Goal: Information Seeking & Learning: Compare options

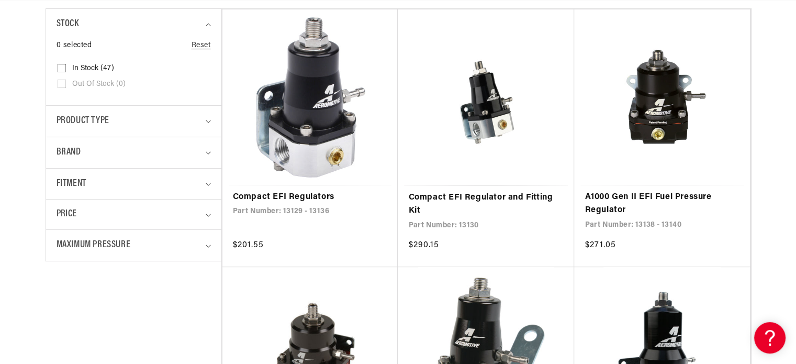
scroll to position [262, 0]
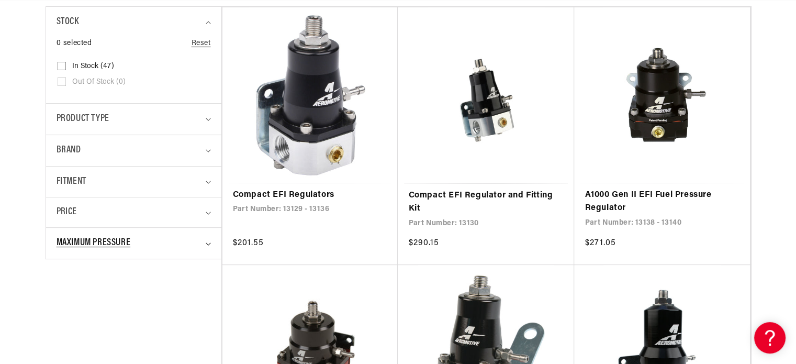
click at [210, 240] on summary "Maximum Pressure" at bounding box center [134, 243] width 154 height 31
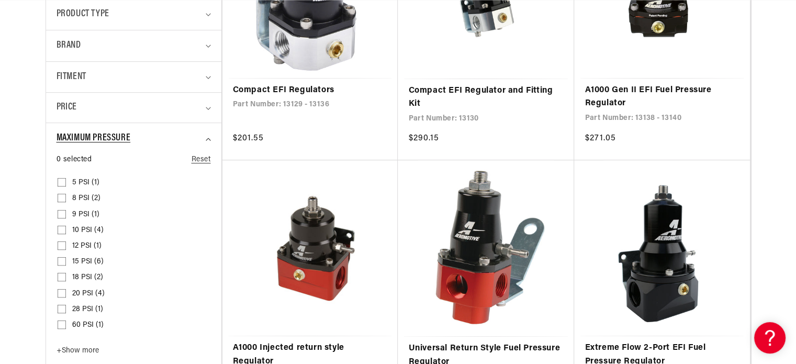
scroll to position [0, 1991]
click at [207, 139] on icon "Maximum Pressure (0 selected)" at bounding box center [208, 139] width 5 height 3
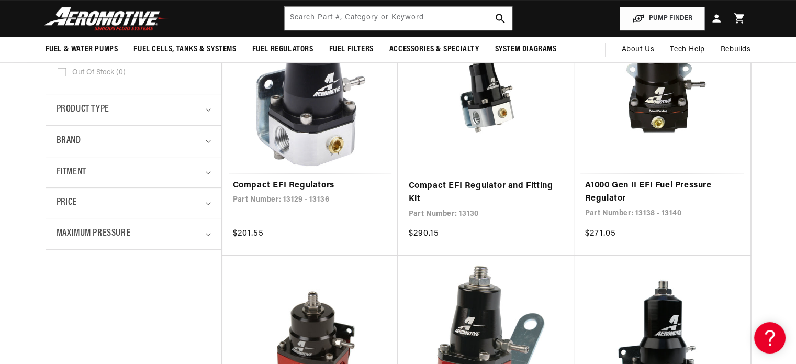
scroll to position [262, 0]
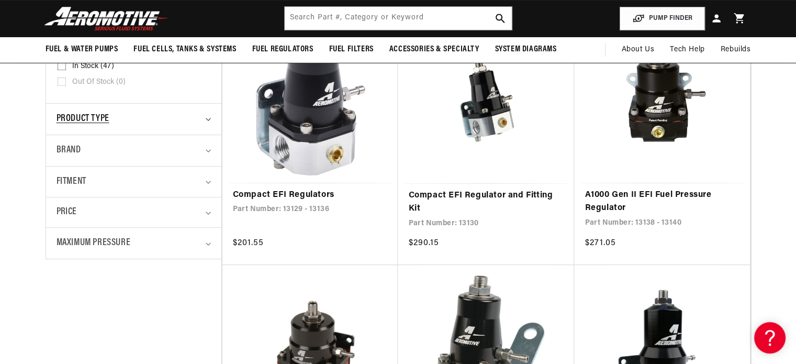
click at [208, 116] on summary "Product type" at bounding box center [134, 119] width 154 height 31
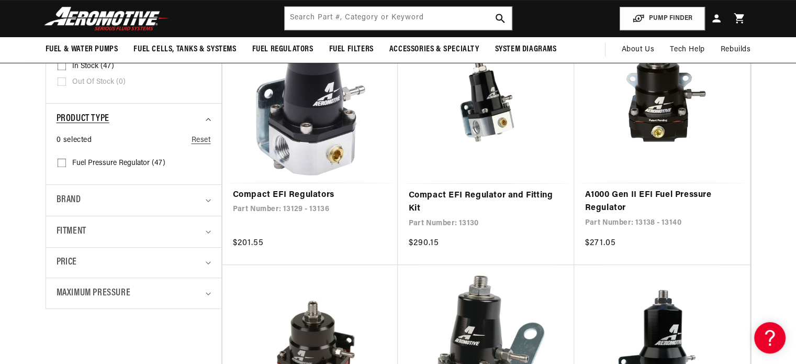
click at [208, 116] on summary "Product type" at bounding box center [134, 119] width 154 height 31
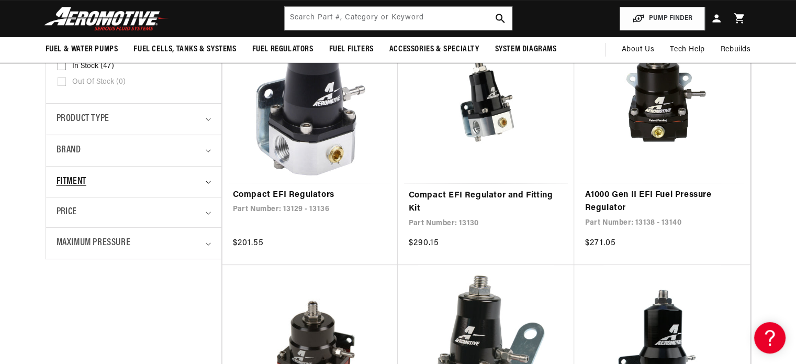
click at [210, 181] on icon "Fitment (0 selected)" at bounding box center [208, 182] width 5 height 3
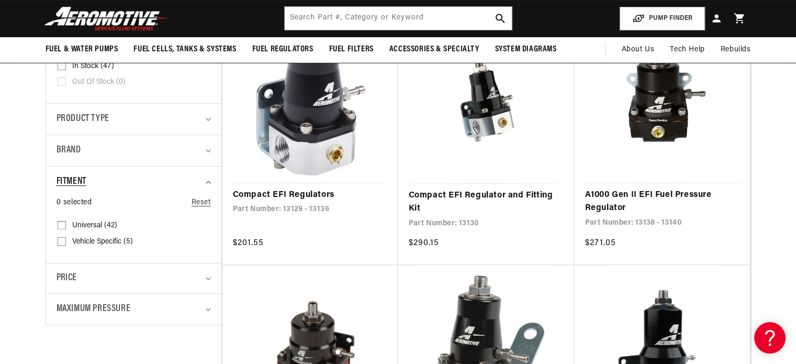
click at [205, 180] on summary "Fitment" at bounding box center [134, 181] width 154 height 31
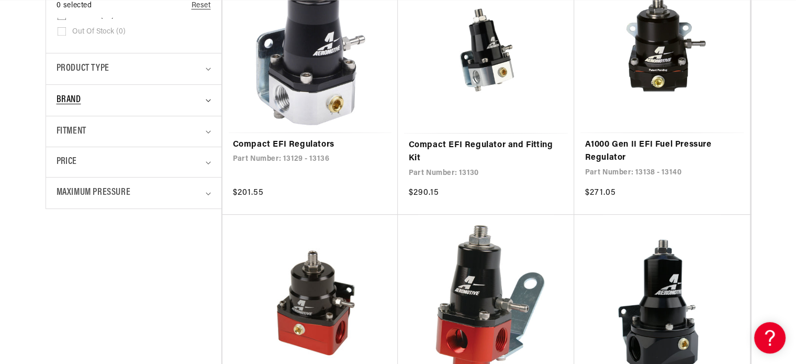
scroll to position [314, 0]
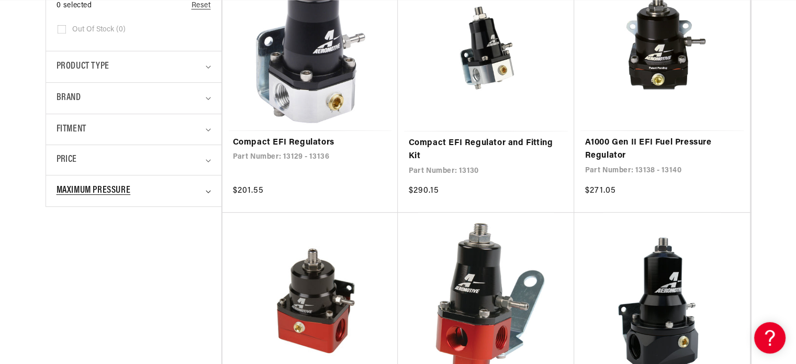
click at [205, 192] on summary "Maximum Pressure" at bounding box center [134, 190] width 154 height 31
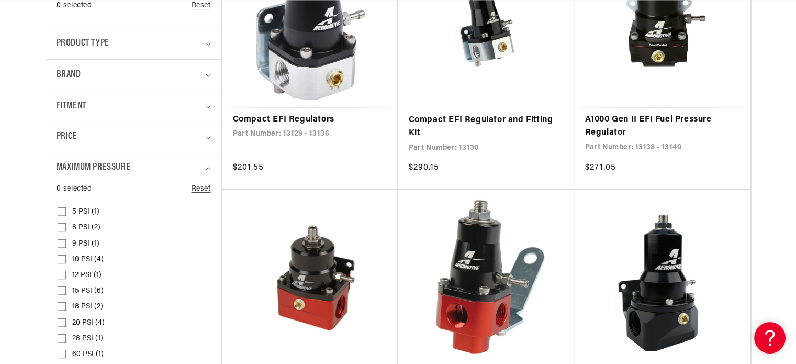
scroll to position [366, 0]
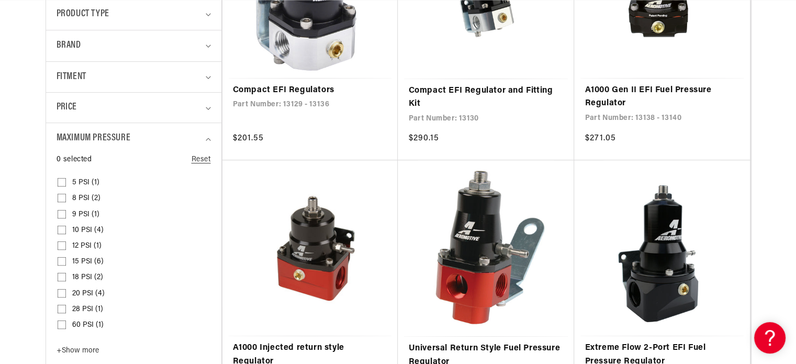
click at [60, 259] on input "15 PSI (6) 15 PSI (6 products)" at bounding box center [62, 263] width 8 height 8
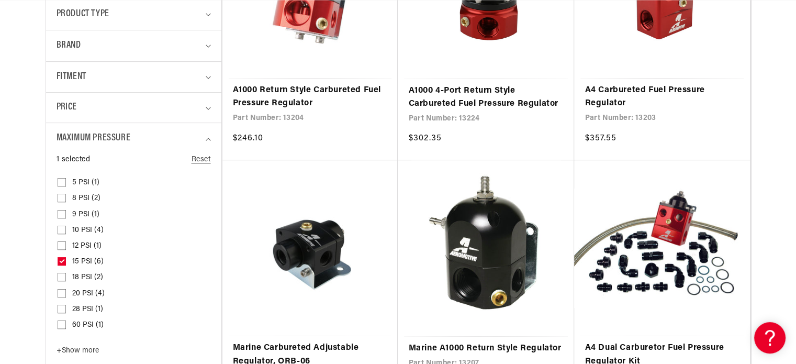
scroll to position [0, 1327]
click at [208, 138] on icon "Maximum Pressure (1 selected)" at bounding box center [208, 139] width 5 height 3
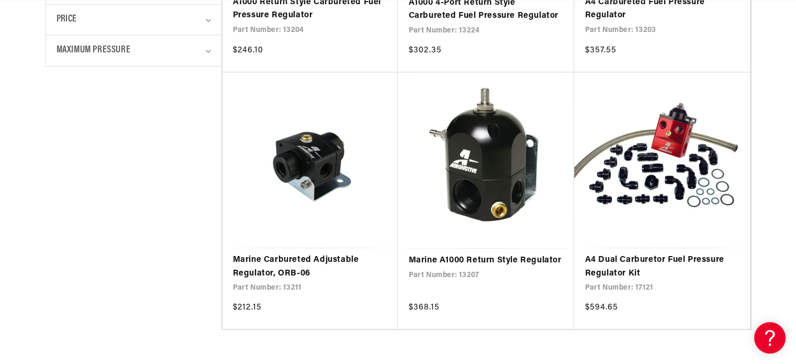
scroll to position [0, 0]
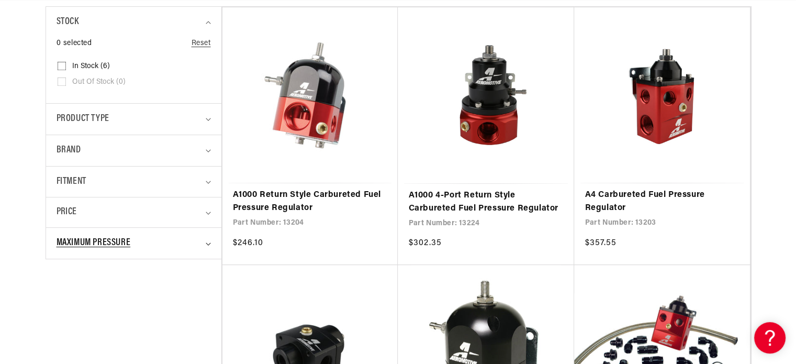
click at [210, 241] on summary "Maximum Pressure" at bounding box center [134, 243] width 154 height 31
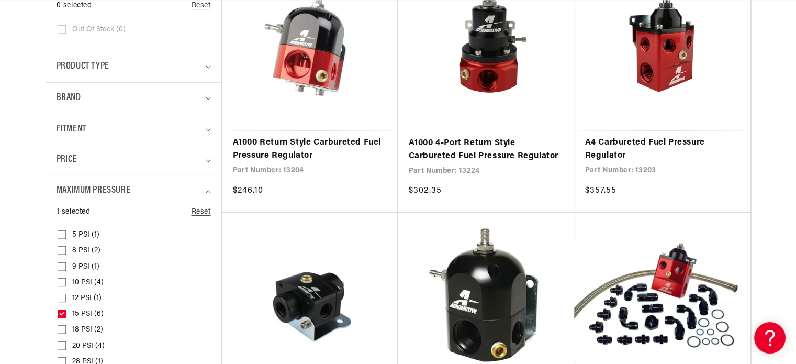
click at [60, 311] on icon at bounding box center [62, 313] width 6 height 4
click at [60, 311] on input "15 PSI (6) 15 PSI (6 products)" at bounding box center [62, 315] width 8 height 8
checkbox input "false"
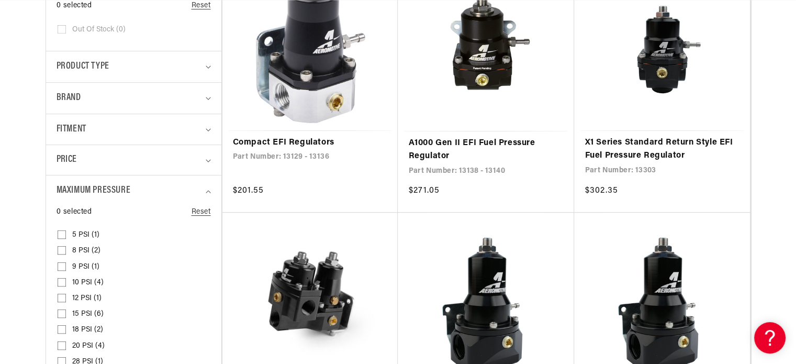
click at [62, 248] on input "8 PSI (2) 8 PSI (2 products)" at bounding box center [62, 252] width 8 height 8
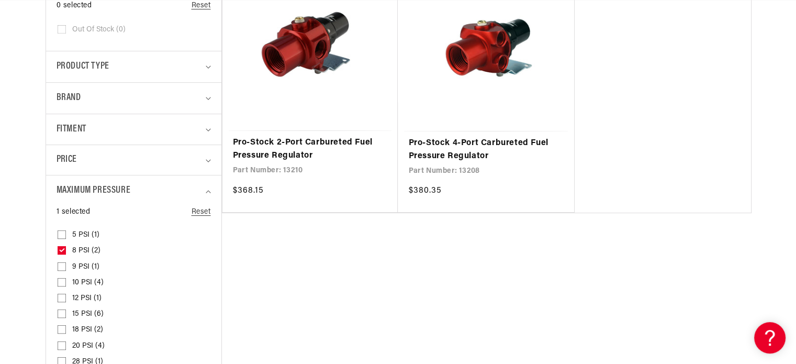
click at [61, 253] on input "8 PSI (2) 8 PSI (2 products)" at bounding box center [62, 252] width 8 height 8
checkbox input "false"
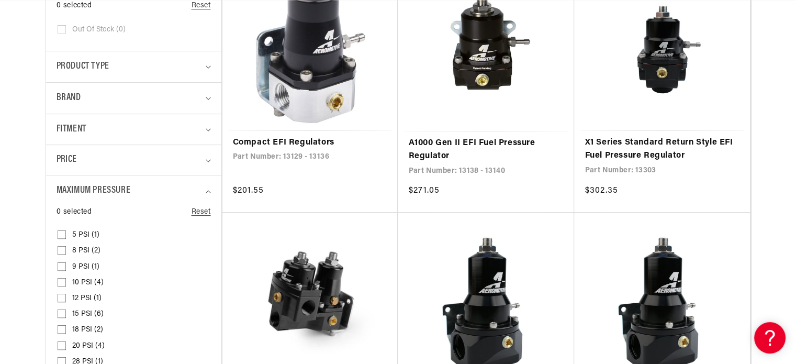
click at [61, 283] on input "10 PSI (4) 10 PSI (4 products)" at bounding box center [62, 284] width 8 height 8
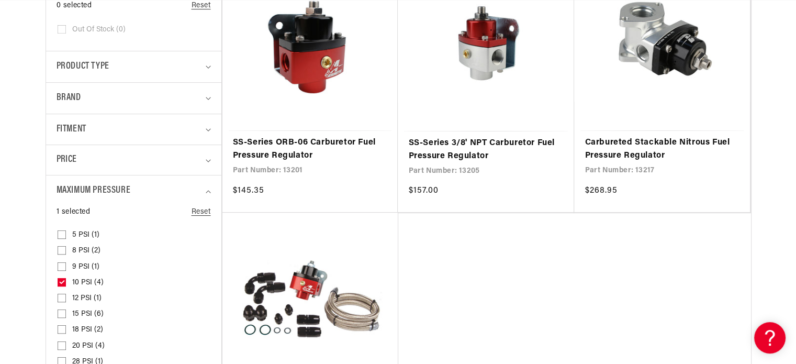
click at [61, 283] on label "10 PSI (4) 10 PSI (4 products)" at bounding box center [131, 283] width 146 height 16
click at [61, 283] on input "10 PSI (4) 10 PSI (4 products)" at bounding box center [62, 284] width 8 height 8
checkbox input "false"
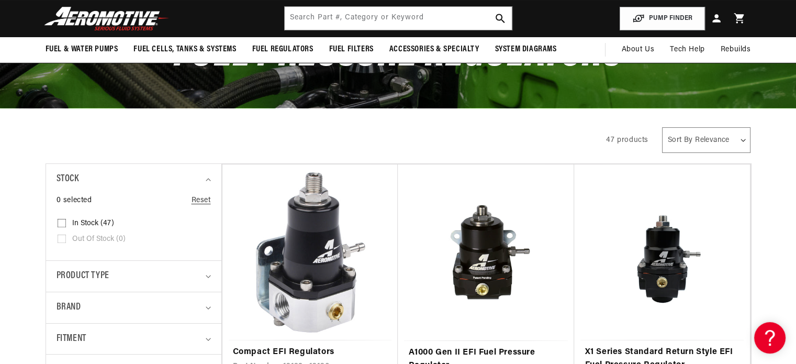
click at [697, 146] on select "Sort By Relevance Sort By Price, Low to High Sort By Price, High to Low" at bounding box center [706, 140] width 88 height 26
select select "price-ascending"
click at [662, 127] on select "Sort By Relevance Sort By Price, Low to High Sort By Price, High to Low" at bounding box center [706, 140] width 88 height 26
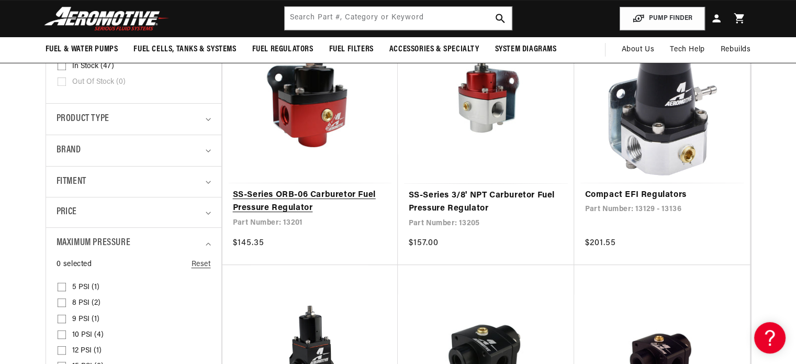
click at [284, 197] on link "SS-Series ORB-06 Carburetor Fuel Pressure Regulator" at bounding box center [310, 201] width 155 height 27
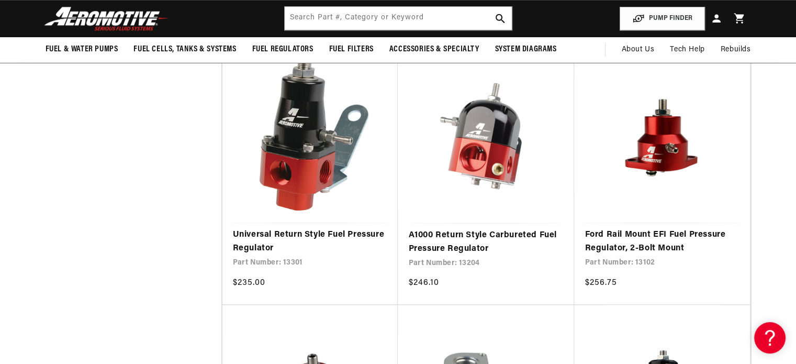
scroll to position [942, 0]
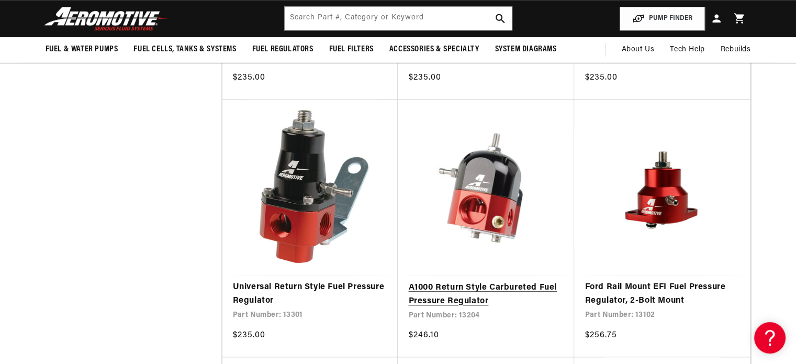
click at [478, 286] on link "A1000 Return Style Carbureted Fuel Pressure Regulator" at bounding box center [485, 294] width 155 height 27
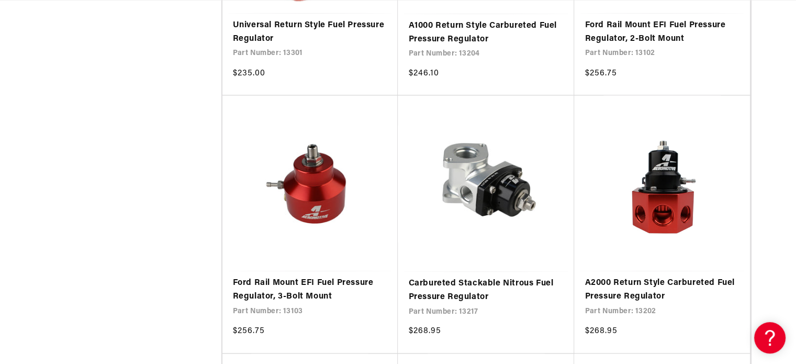
scroll to position [0, 1327]
click at [165, 71] on aside "Stock 0 selected Reset Stock In stock (47) In stock (47 products) Out of stock …" at bounding box center [134, 119] width 176 height 2108
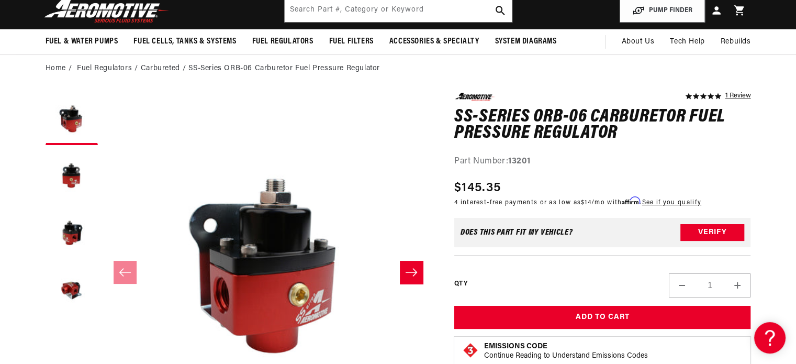
scroll to position [52, 0]
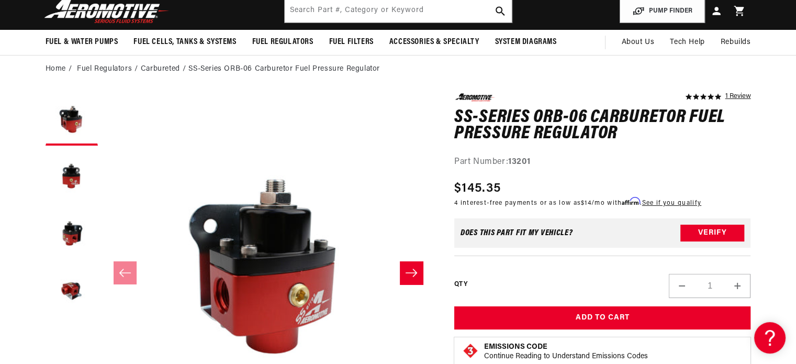
click at [414, 269] on icon "Slide right" at bounding box center [412, 273] width 12 height 8
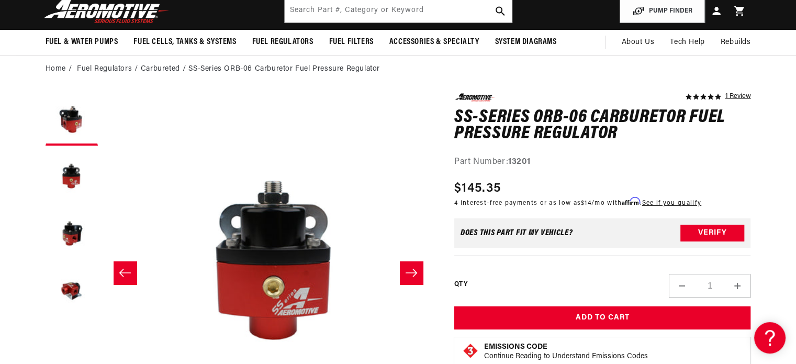
scroll to position [0, 0]
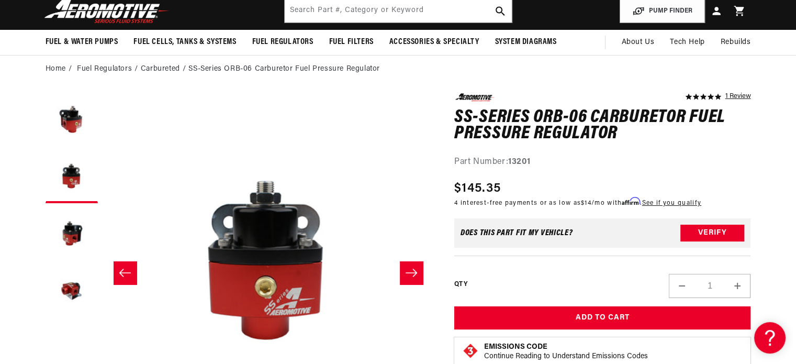
click at [414, 269] on icon "Slide right" at bounding box center [412, 273] width 12 height 8
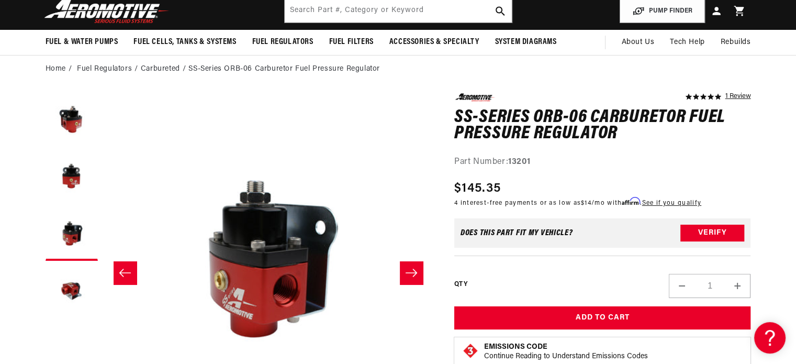
click at [414, 269] on icon "Slide right" at bounding box center [412, 273] width 12 height 8
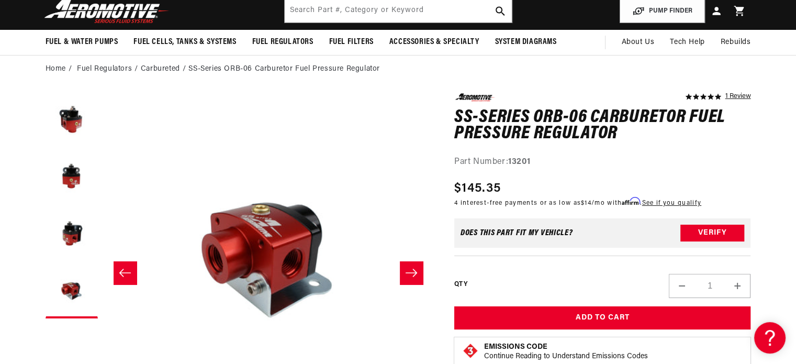
click at [414, 269] on icon "Slide right" at bounding box center [412, 273] width 12 height 8
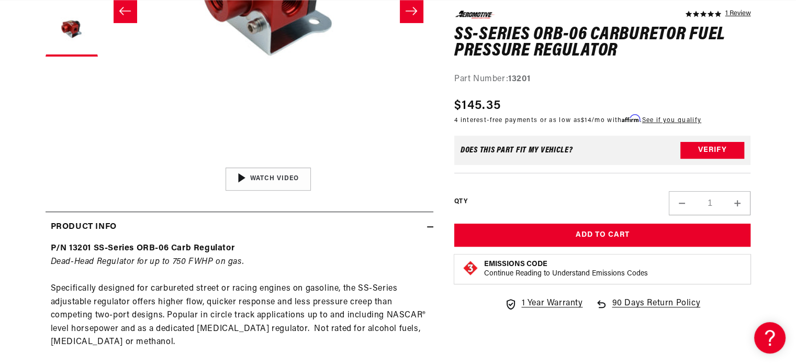
click at [432, 227] on icon at bounding box center [430, 227] width 6 height 0
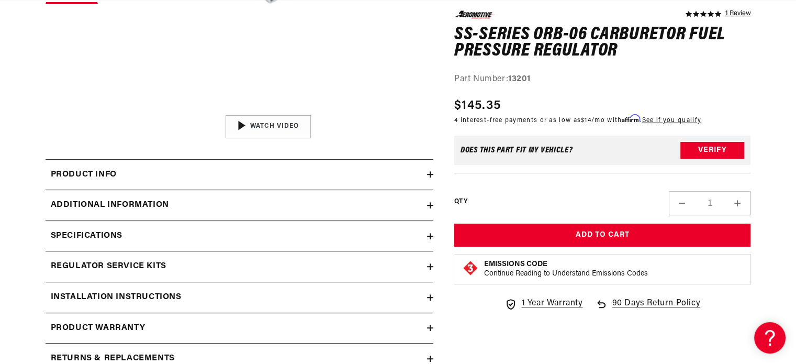
click at [430, 208] on summary "Additional information" at bounding box center [240, 205] width 388 height 30
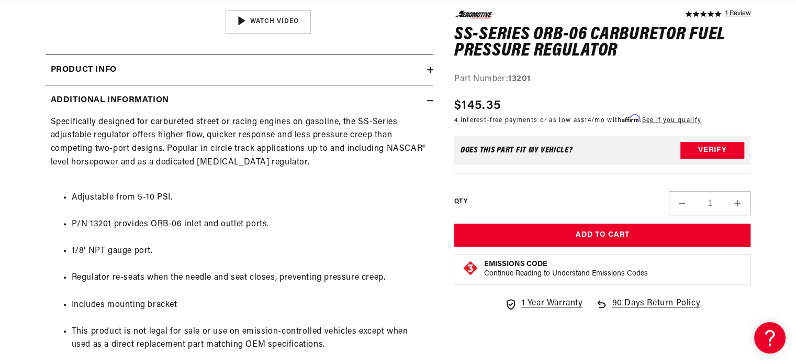
click at [430, 98] on icon at bounding box center [430, 100] width 6 height 6
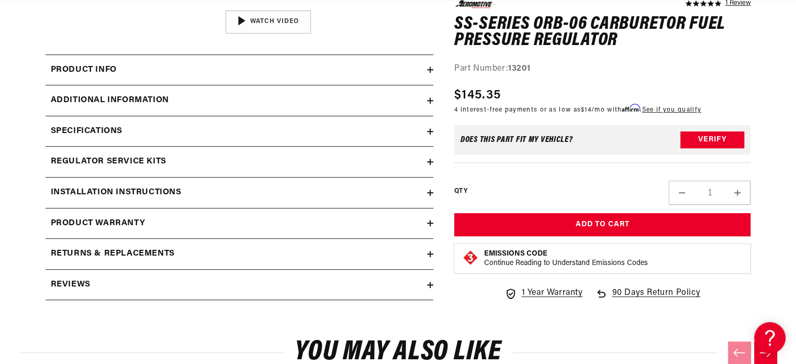
click at [423, 135] on div "Specifications" at bounding box center [237, 132] width 382 height 14
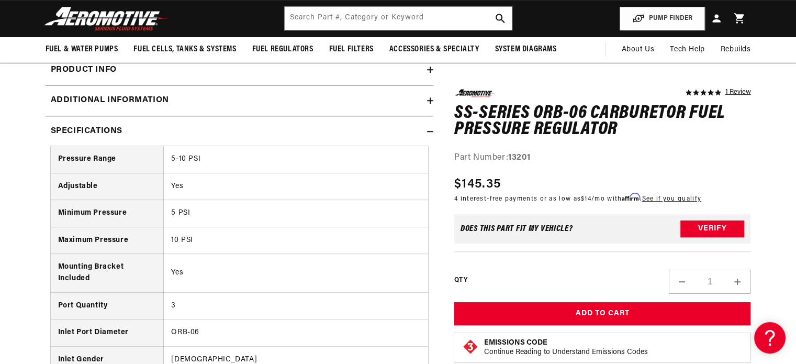
click at [221, 133] on div "Specifications" at bounding box center [237, 132] width 382 height 14
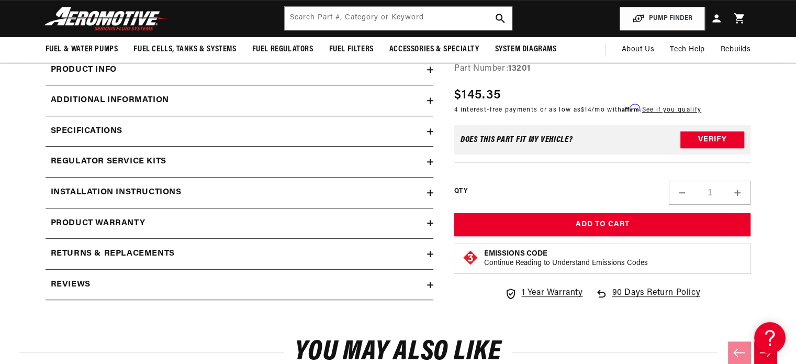
click at [223, 191] on div "Installation Instructions" at bounding box center [237, 193] width 382 height 14
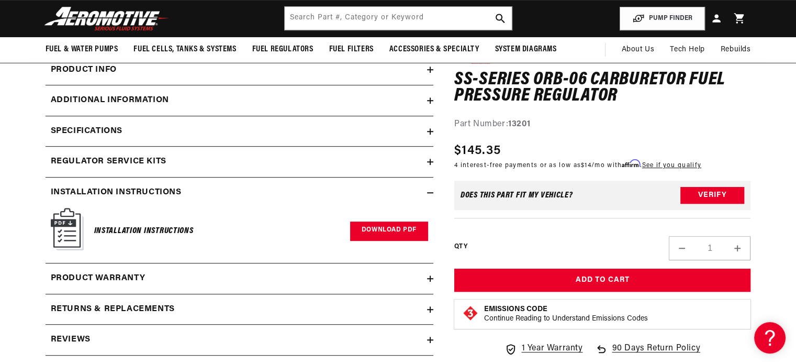
click at [371, 235] on link "Download PDF" at bounding box center [389, 230] width 78 height 19
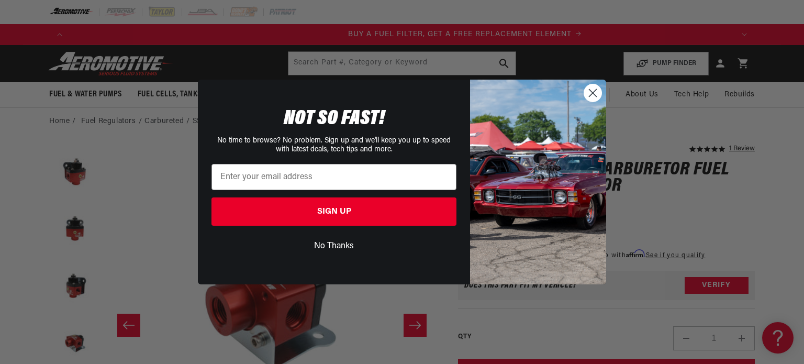
click at [591, 97] on circle "Close dialog" at bounding box center [592, 92] width 17 height 17
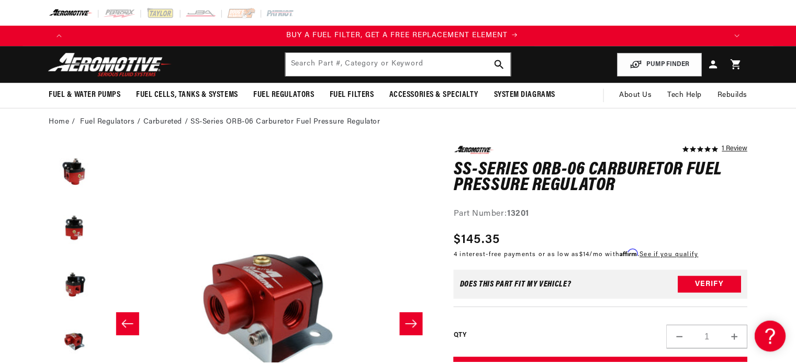
scroll to position [0, 664]
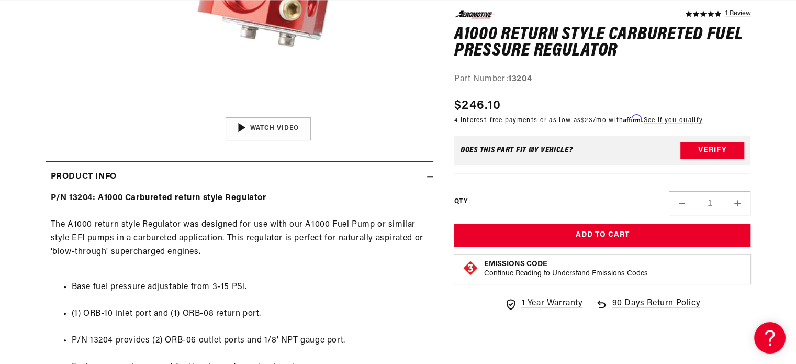
scroll to position [366, 0]
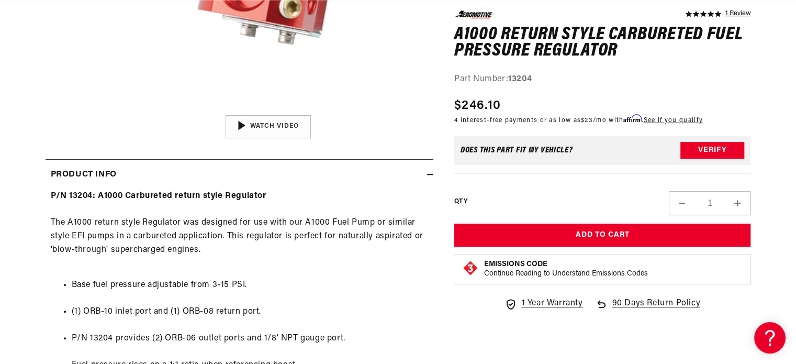
click at [357, 175] on div "Product Info" at bounding box center [237, 175] width 382 height 14
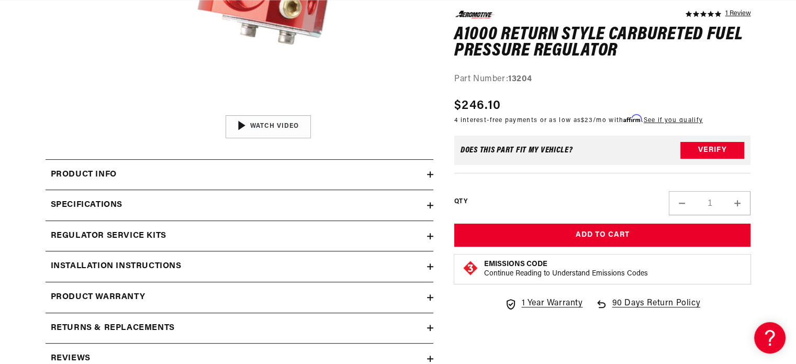
scroll to position [0, 664]
click at [116, 201] on h2 "Specifications" at bounding box center [87, 205] width 72 height 14
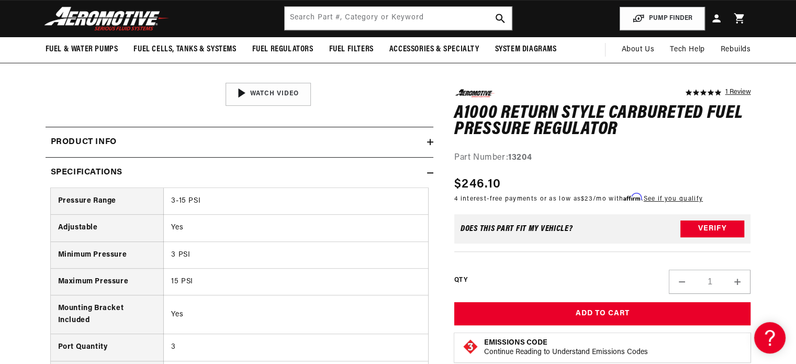
scroll to position [366, 0]
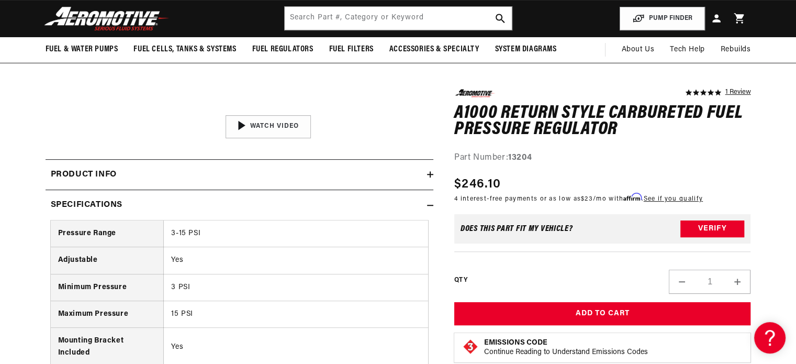
click at [256, 206] on div "Specifications" at bounding box center [237, 205] width 382 height 14
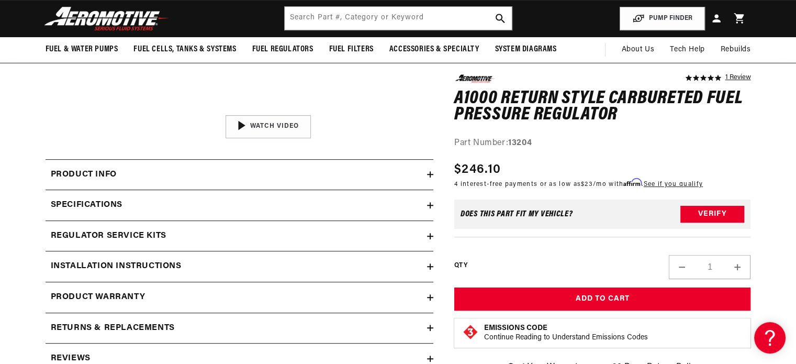
click at [180, 177] on div "Product Info" at bounding box center [237, 175] width 382 height 14
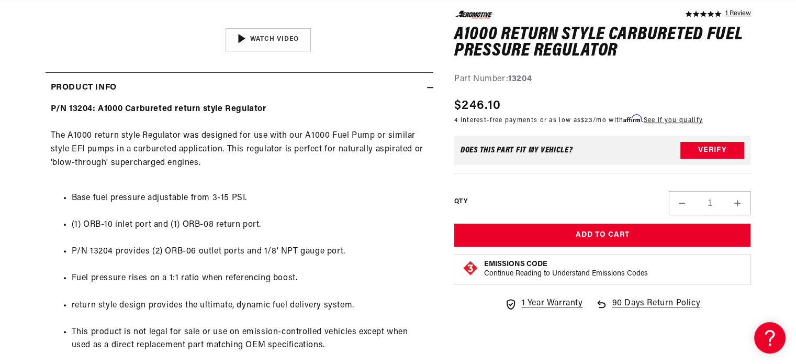
scroll to position [0, 0]
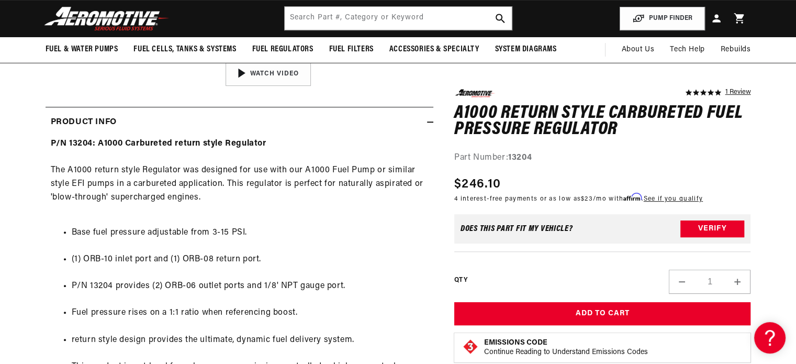
click at [369, 125] on div "Product Info" at bounding box center [237, 123] width 382 height 14
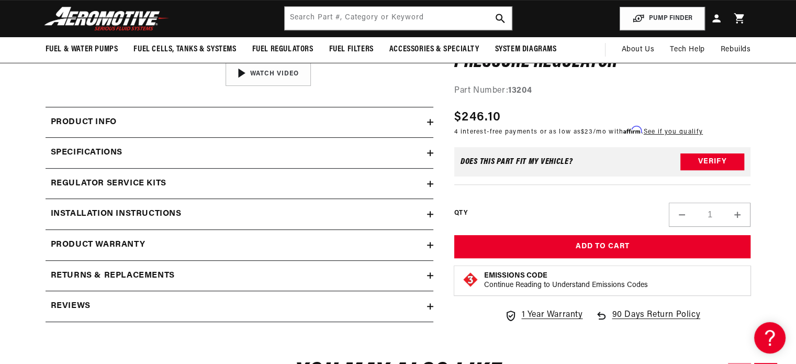
click at [214, 126] on div "Product Info" at bounding box center [237, 123] width 382 height 14
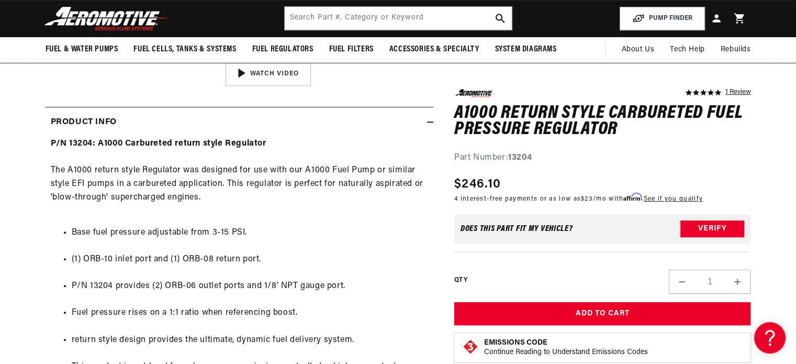
click at [291, 122] on div "Product Info" at bounding box center [237, 123] width 382 height 14
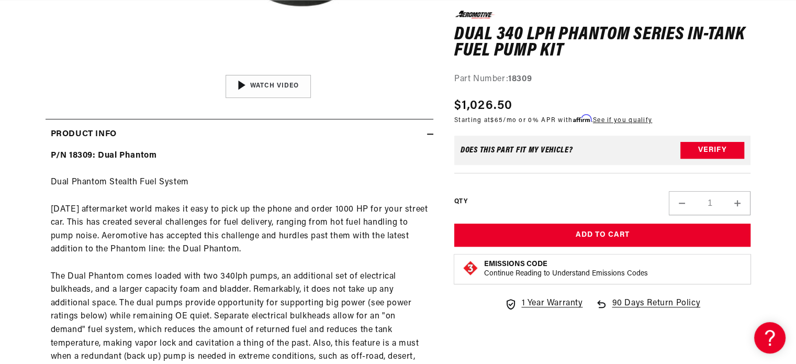
scroll to position [419, 0]
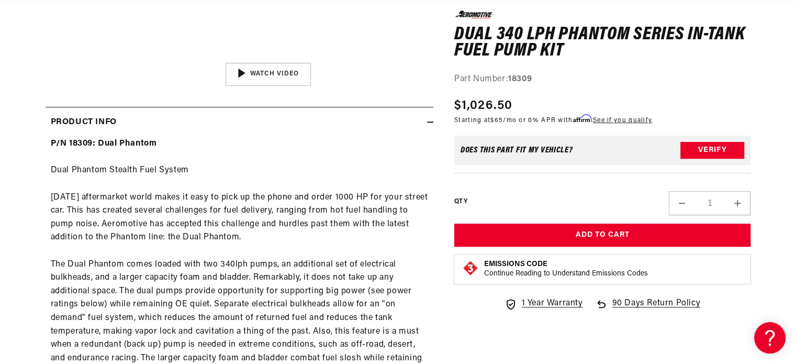
click at [318, 135] on summary "Product Info" at bounding box center [240, 122] width 388 height 30
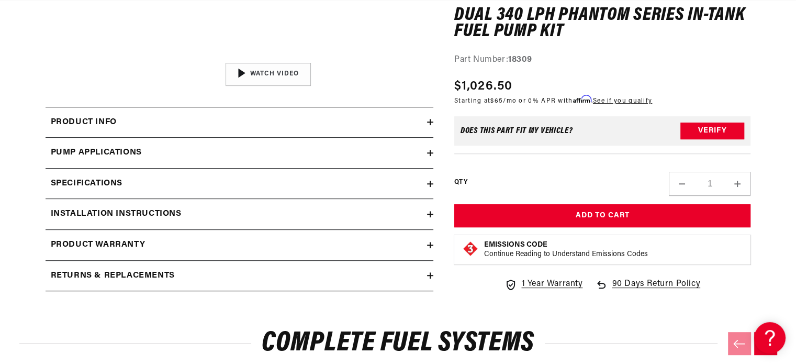
scroll to position [0, 664]
click at [269, 159] on div "Pump Applications" at bounding box center [237, 153] width 382 height 14
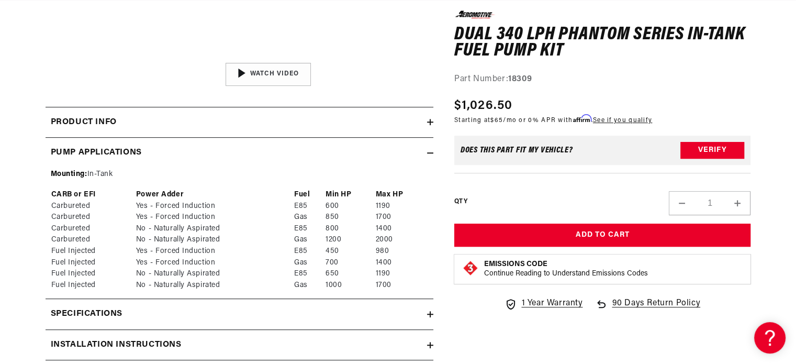
click at [269, 159] on div "Pump Applications" at bounding box center [237, 153] width 382 height 14
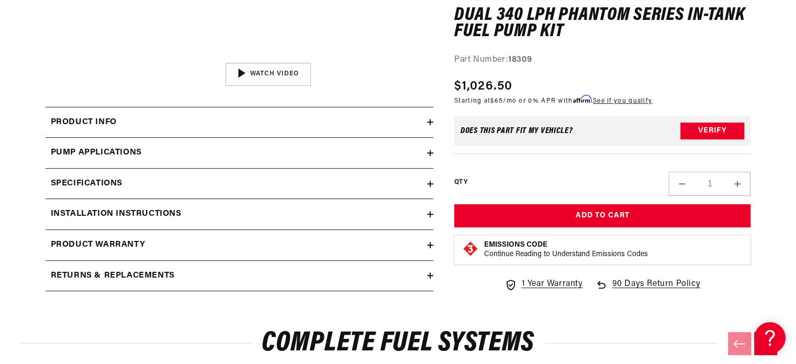
click at [266, 180] on div "Specifications" at bounding box center [237, 184] width 382 height 14
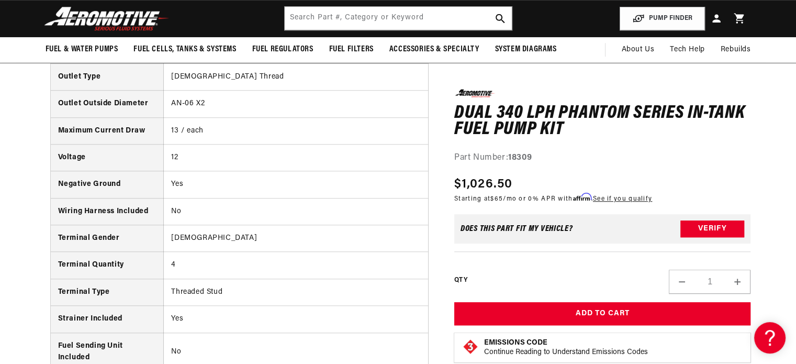
scroll to position [0, 0]
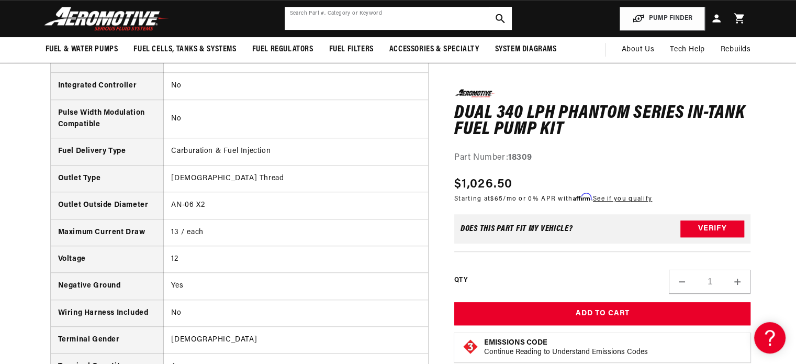
click at [401, 19] on input "text" at bounding box center [398, 18] width 227 height 23
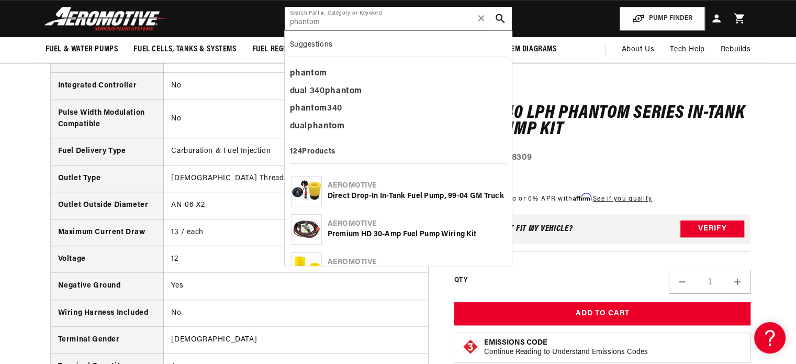
type input "phantom"
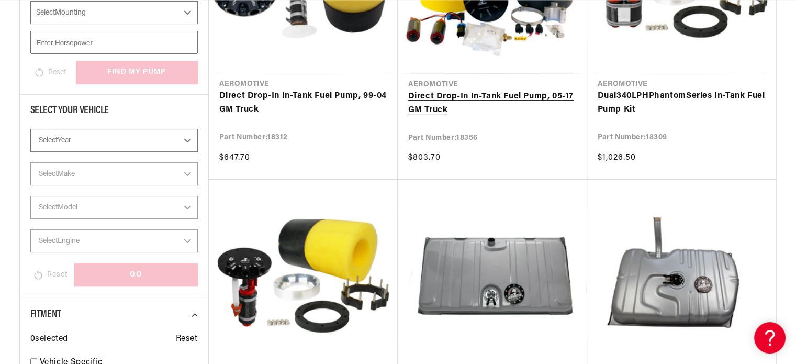
scroll to position [52, 0]
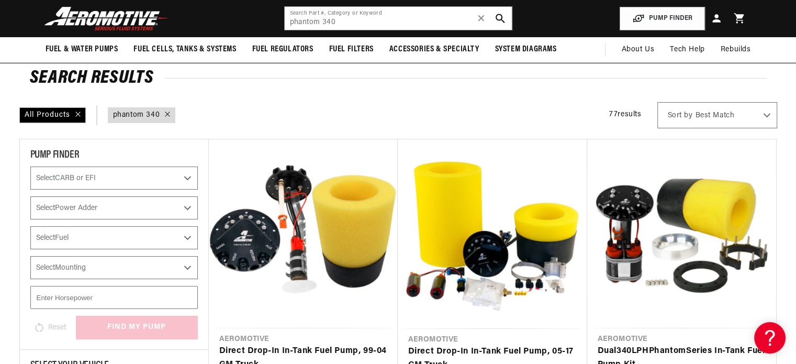
click at [705, 111] on select "Best Match Featured Name, A-Z Name, Z-A Price, Low to High Price, High to Low" at bounding box center [717, 115] width 120 height 26
select select "price"
click at [658, 102] on select "Best Match Featured Name, A-Z Name, Z-A Price, Low to High Price, High to Low" at bounding box center [717, 115] width 120 height 26
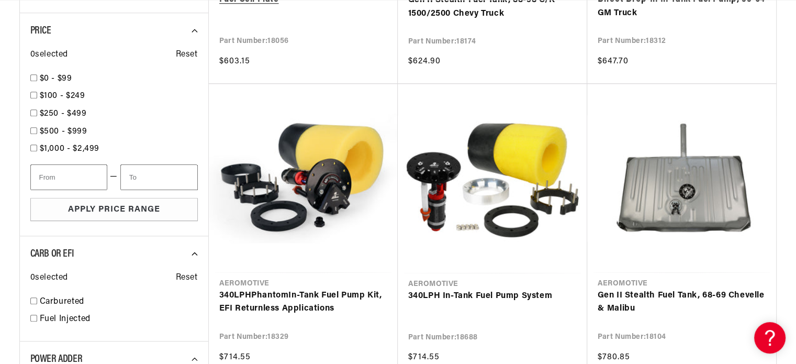
scroll to position [0, 1991]
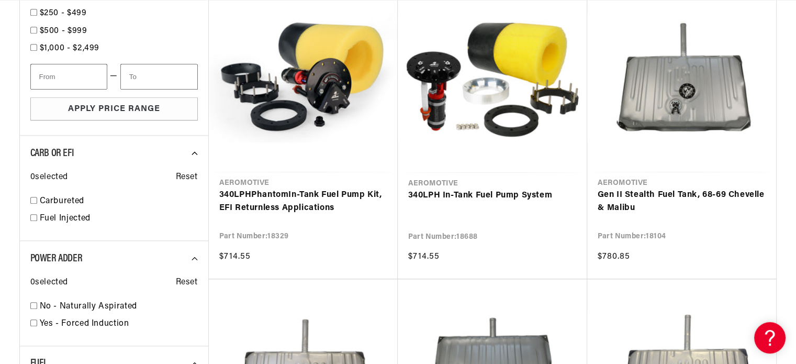
scroll to position [1099, 0]
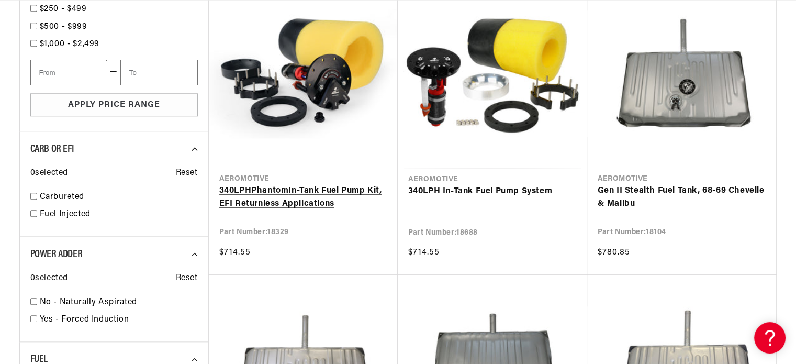
click at [321, 194] on link "340 LPH Phantom In-Tank Fuel Pump Kit, EFI Returnless Applications" at bounding box center [303, 197] width 168 height 27
click at [783, 225] on section "Search Results All Products query : phantom 340 77 results Show Universal Parts…" at bounding box center [398, 251] width 796 height 2485
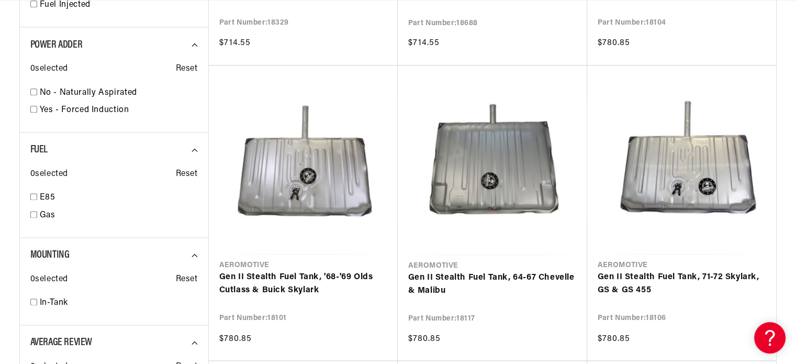
scroll to position [0, 1991]
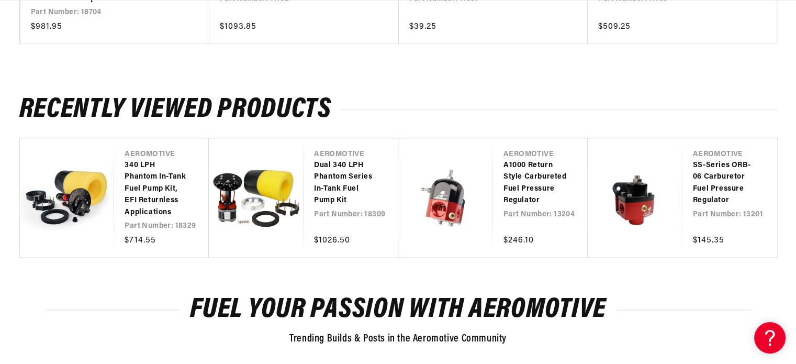
scroll to position [1518, 0]
